Goal: Information Seeking & Learning: Learn about a topic

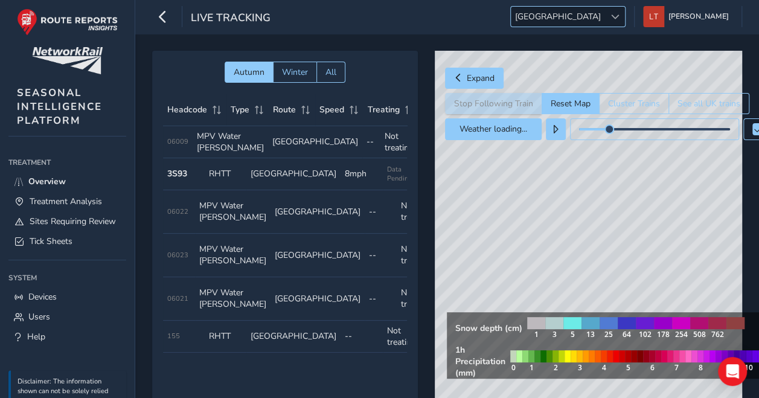
click at [605, 14] on span "[GEOGRAPHIC_DATA]" at bounding box center [558, 17] width 94 height 20
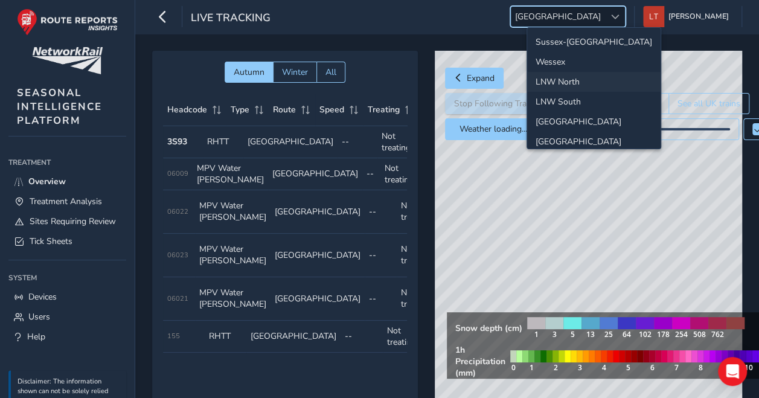
scroll to position [41, 0]
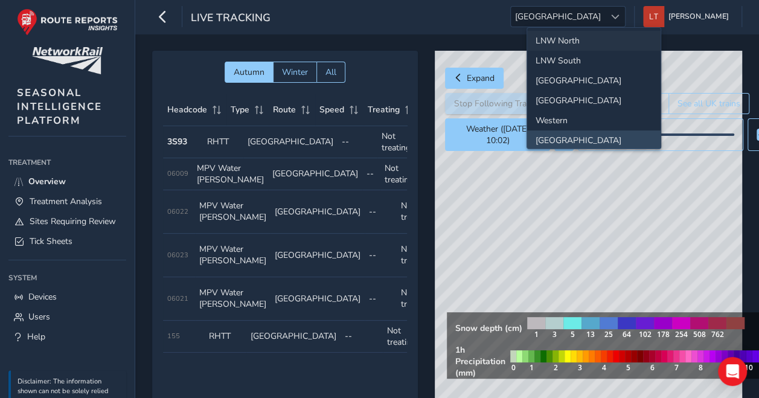
click at [582, 36] on li "LNW North" at bounding box center [593, 41] width 133 height 20
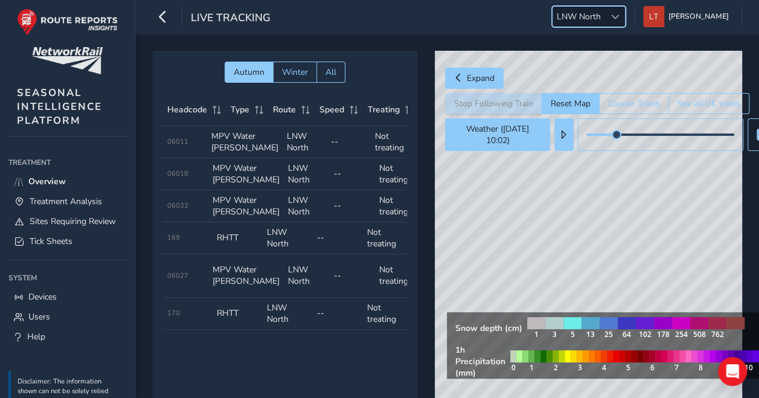
click at [605, 17] on span "LNW North" at bounding box center [578, 17] width 53 height 20
